Goal: Task Accomplishment & Management: Complete application form

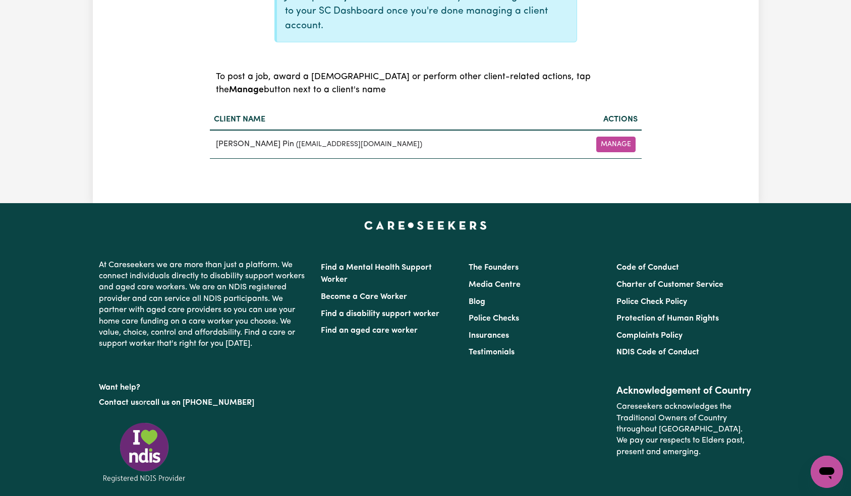
scroll to position [172, 0]
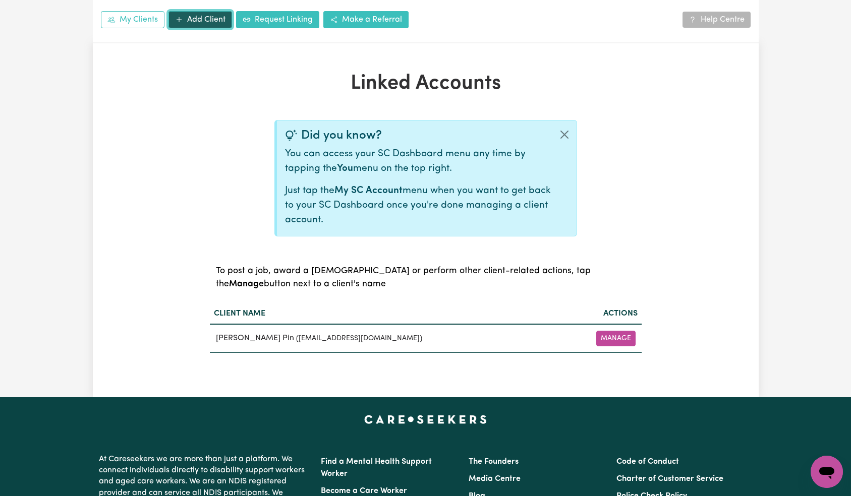
click at [220, 21] on link "Add Client" at bounding box center [200, 19] width 64 height 17
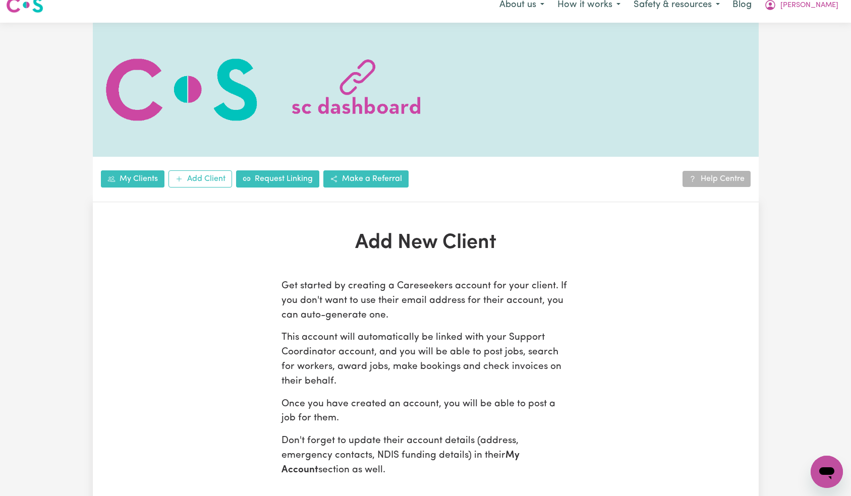
scroll to position [272, 0]
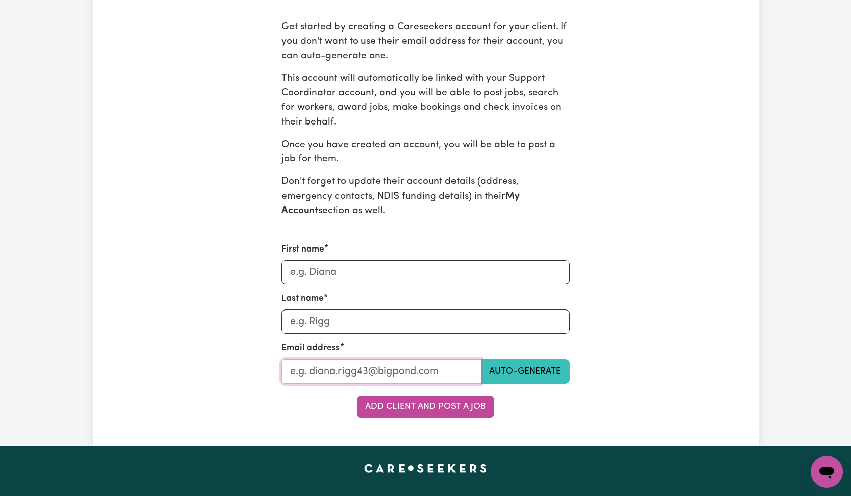
click at [343, 369] on input "Last name" at bounding box center [381, 372] width 200 height 24
paste input "[EMAIL_ADDRESS][DOMAIN_NAME]"
type input "[EMAIL_ADDRESS][DOMAIN_NAME]"
click at [347, 265] on input "First name" at bounding box center [425, 272] width 288 height 24
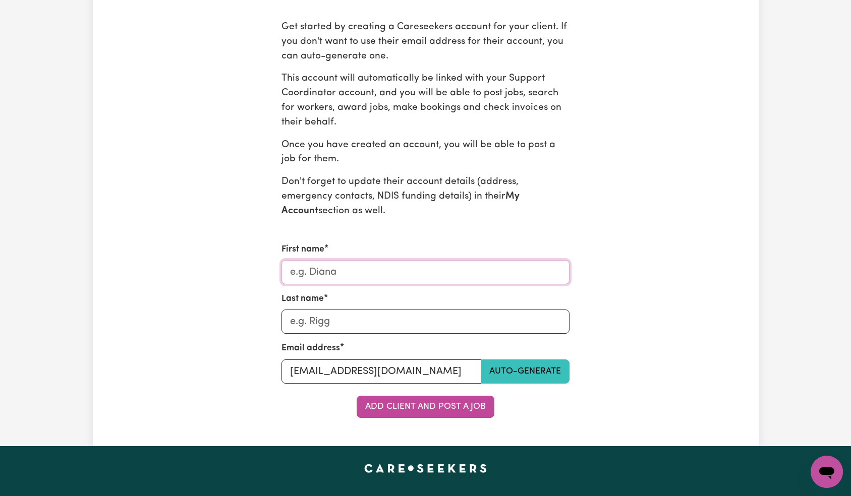
scroll to position [0, 0]
type input "[PERSON_NAME]"
click at [432, 394] on form "First name [PERSON_NAME] Last name [PERSON_NAME] Email address [EMAIL_ADDRESS][…" at bounding box center [425, 331] width 288 height 176
drag, startPoint x: 433, startPoint y: 397, endPoint x: 448, endPoint y: 383, distance: 21.4
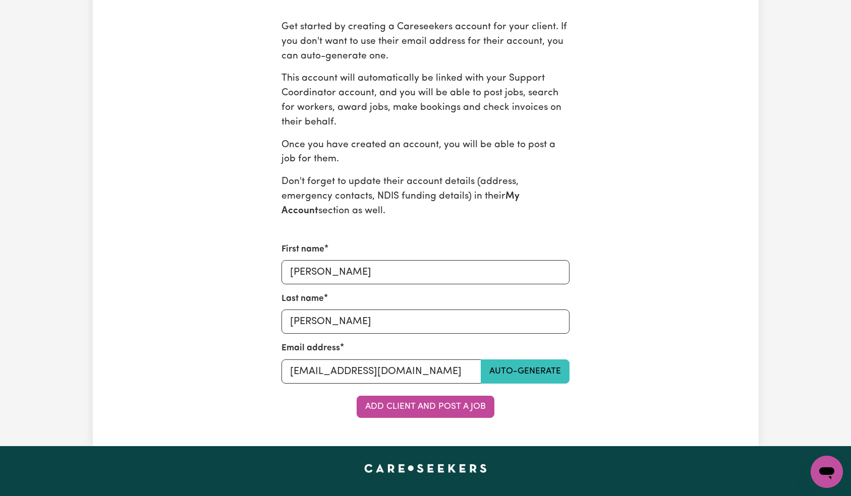
click at [433, 397] on button "Add Client and Post a Job" at bounding box center [426, 407] width 138 height 22
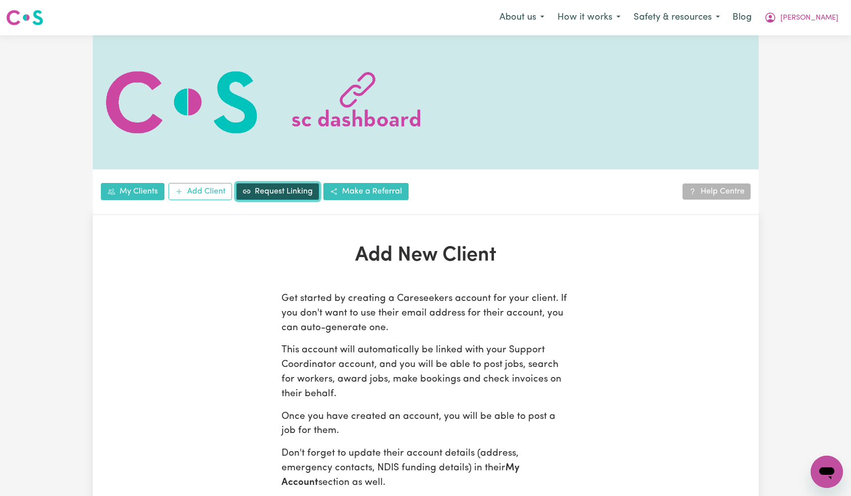
click at [275, 189] on link "Request Linking" at bounding box center [277, 191] width 83 height 17
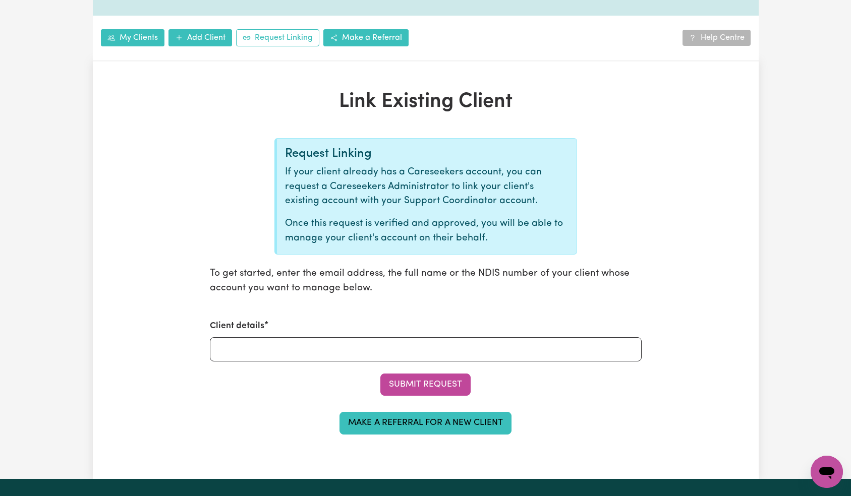
scroll to position [147, 0]
